Goal: Check status

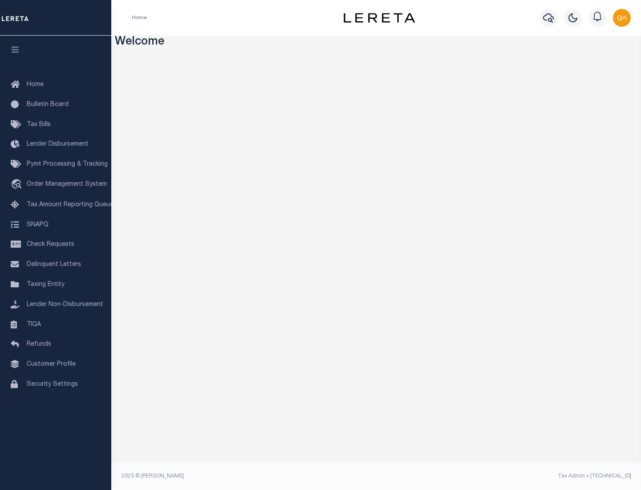
click at [56, 244] on span "Check Requests" at bounding box center [51, 244] width 48 height 6
select select "50"
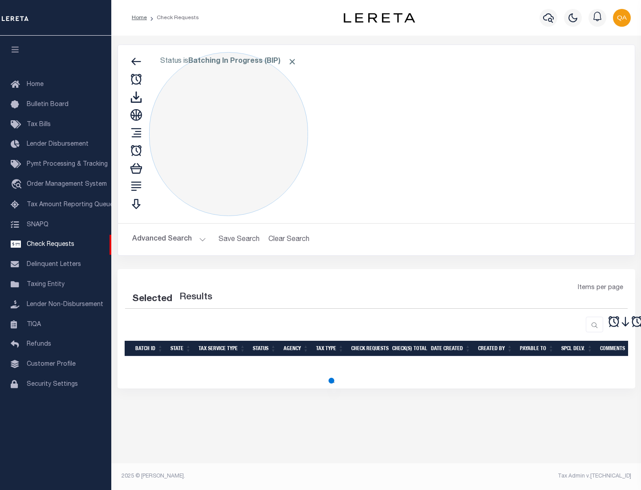
select select "50"
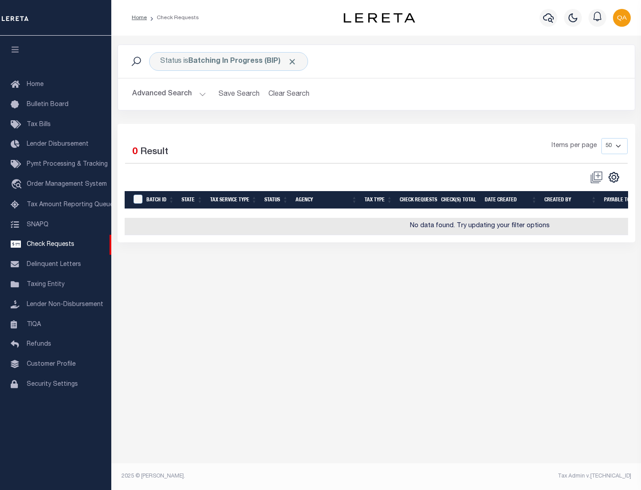
click at [293, 61] on span "Click to Remove" at bounding box center [292, 61] width 9 height 9
